Goal: Information Seeking & Learning: Learn about a topic

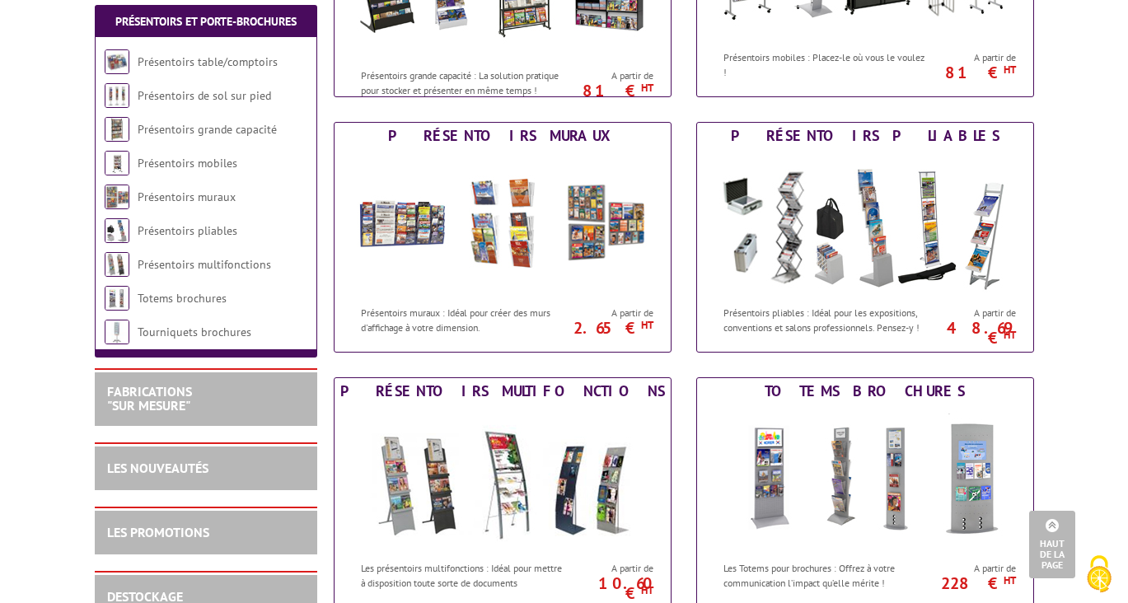
scroll to position [663, 0]
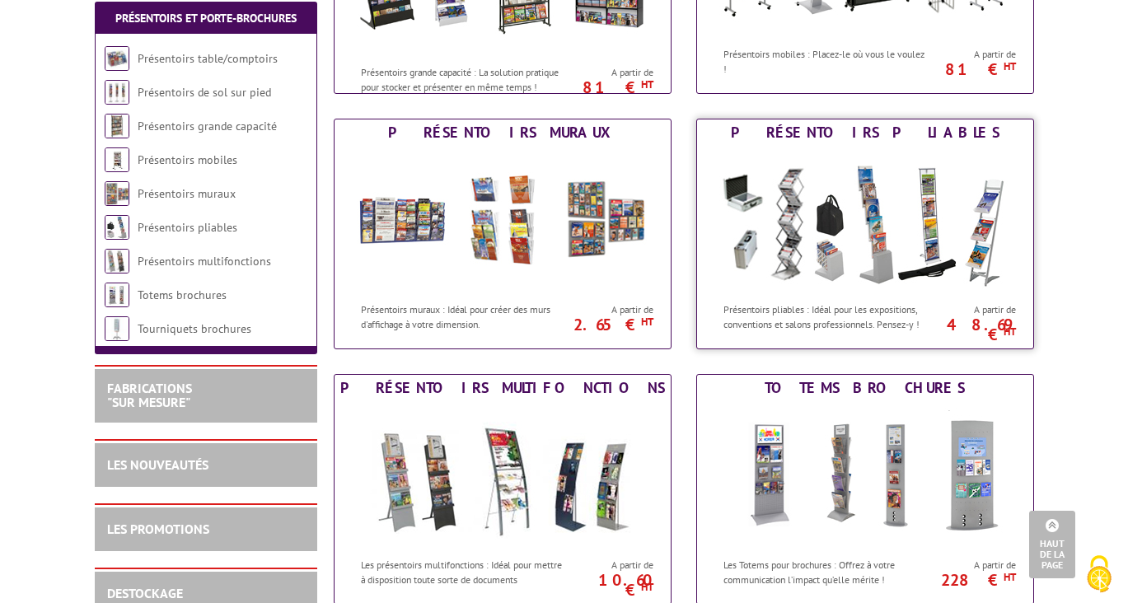
click at [807, 231] on img at bounding box center [865, 220] width 305 height 148
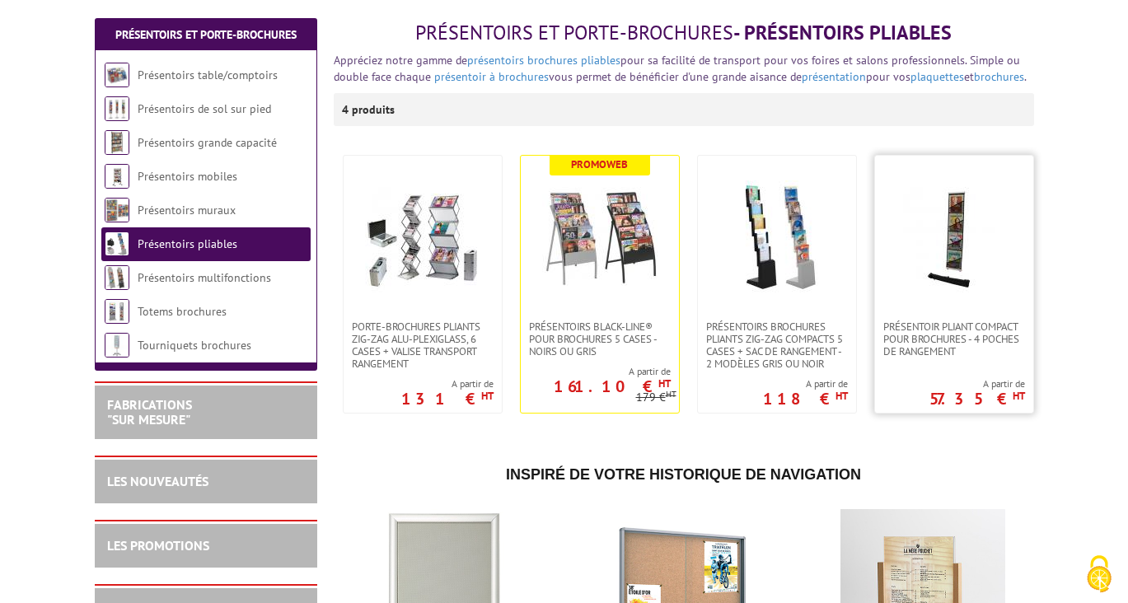
scroll to position [196, 0]
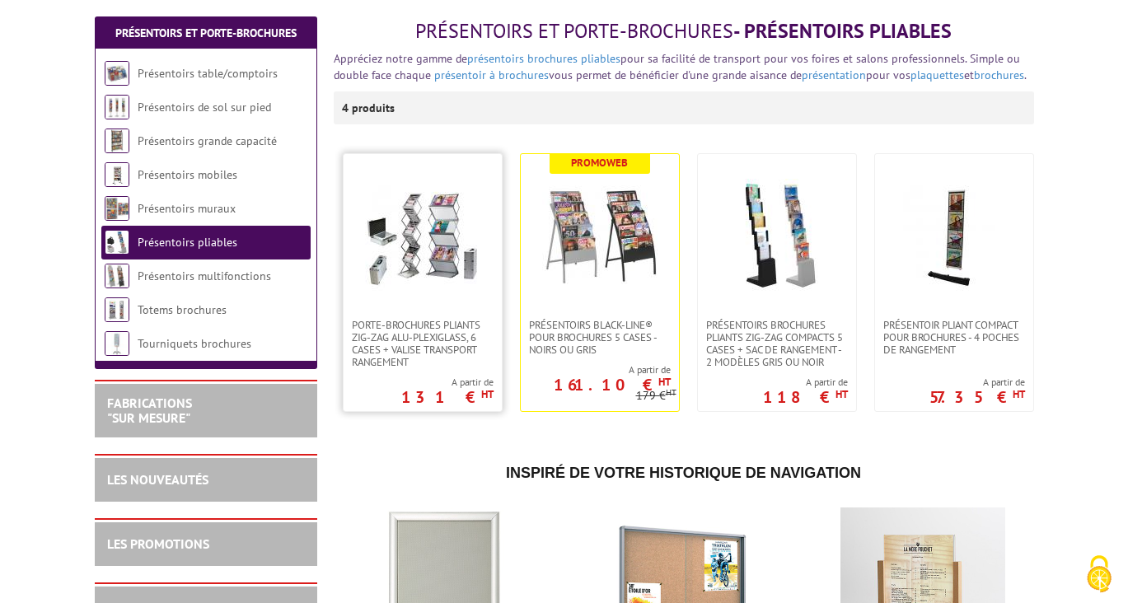
click at [429, 255] on img at bounding box center [422, 236] width 115 height 115
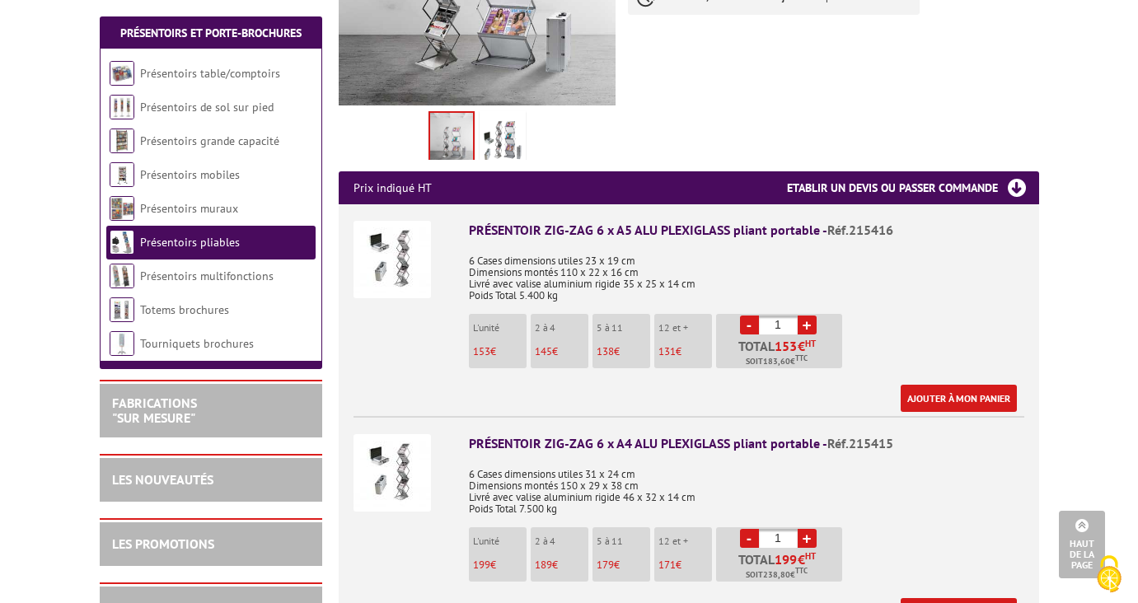
scroll to position [575, 0]
